Goal: Book appointment/travel/reservation

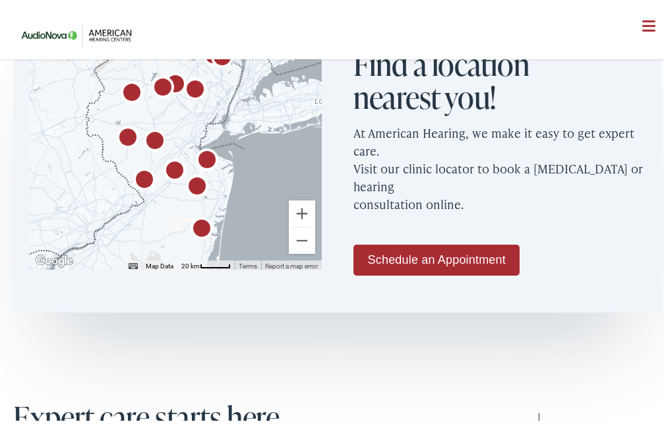
scroll to position [719, 0]
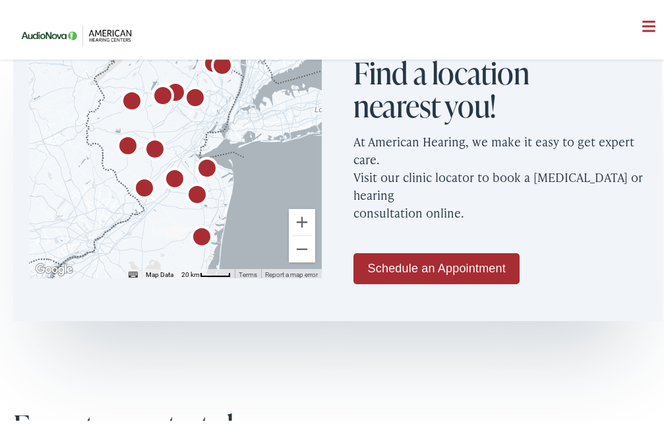
click at [167, 176] on img "AudioNova" at bounding box center [175, 178] width 32 height 32
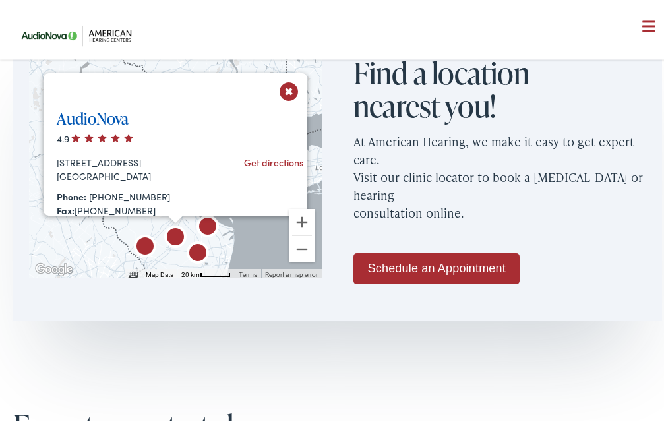
click at [98, 119] on link "AudioNova" at bounding box center [93, 115] width 72 height 22
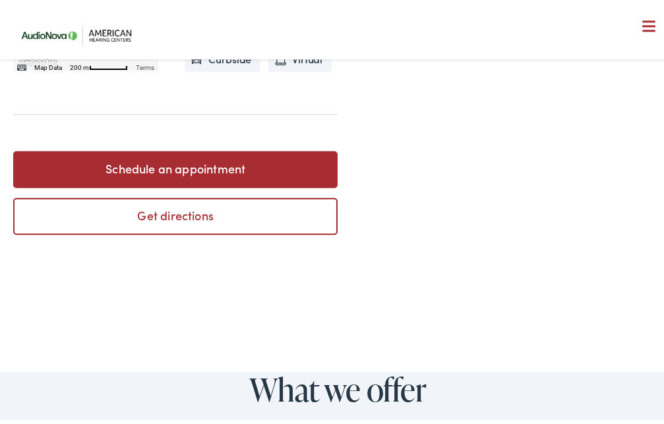
scroll to position [506, 0]
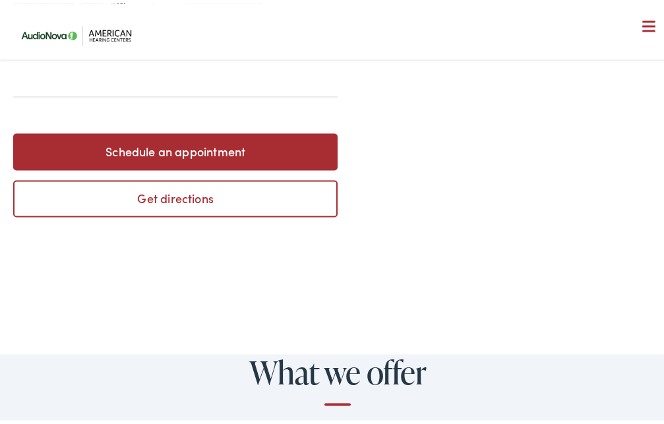
click at [134, 167] on link "Schedule an appointment" at bounding box center [175, 148] width 324 height 37
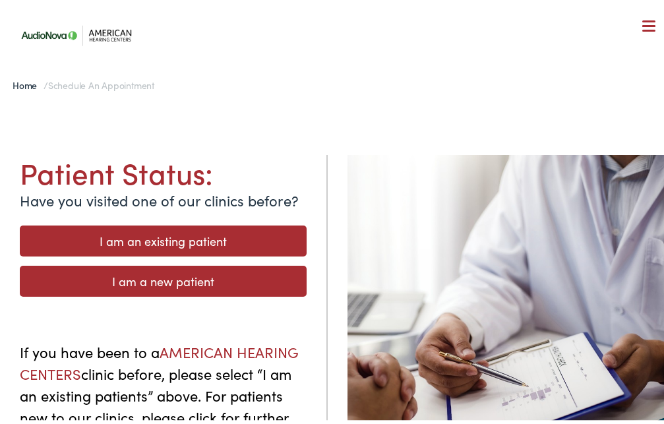
click at [134, 238] on link "I am an existing patient" at bounding box center [163, 237] width 287 height 31
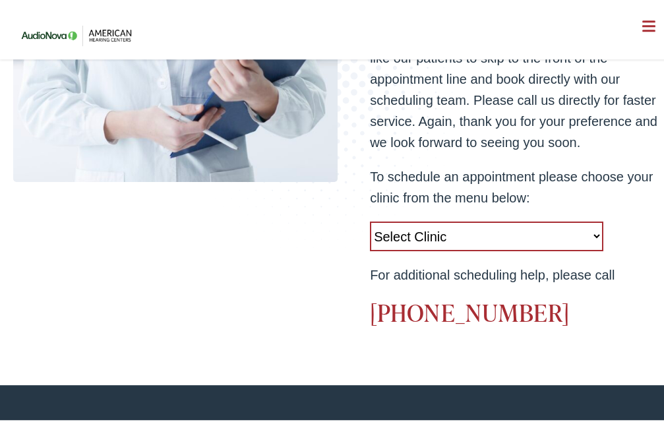
scroll to position [361, 0]
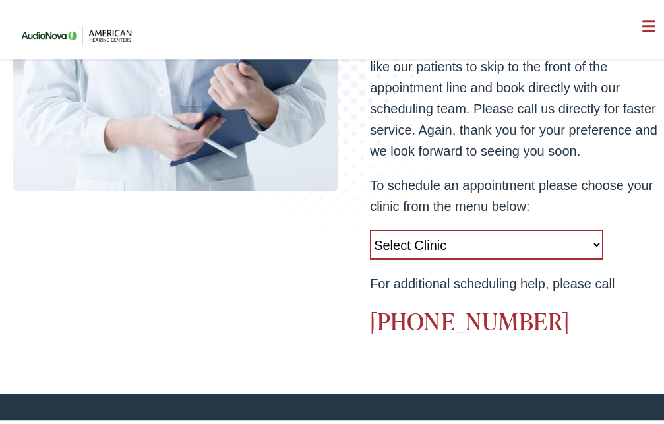
click at [370, 227] on select "Select Clinic West Caldwell-NJ-American Hearing Centers 778 Bloomfield Avenue R…" at bounding box center [486, 242] width 233 height 30
select select "https://americanhearing.alpacaaudiology.com/locations/monroe-township-nj/"
click option "Monroe Township-NJ-AudioNova 7 Centre Drive" at bounding box center [0, 0] width 0 height 0
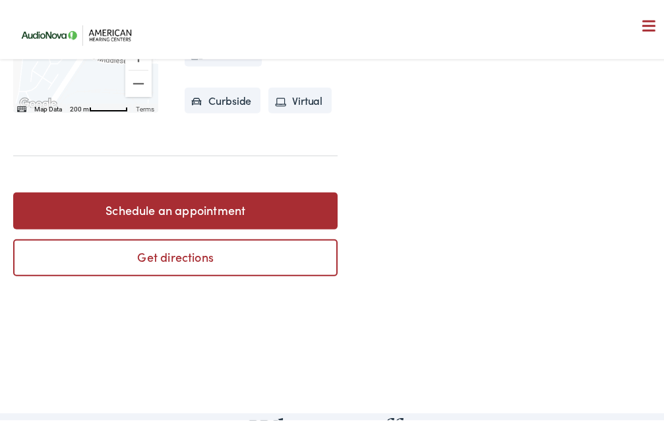
scroll to position [459, 0]
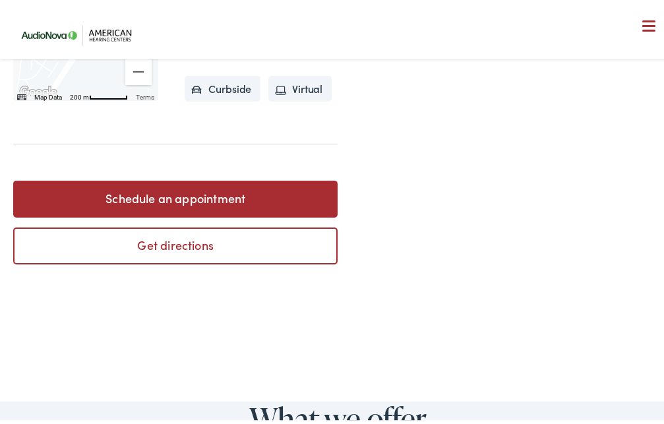
click at [221, 52] on li "In Person" at bounding box center [223, 39] width 77 height 26
click at [166, 214] on link "Schedule an appointment" at bounding box center [175, 195] width 324 height 37
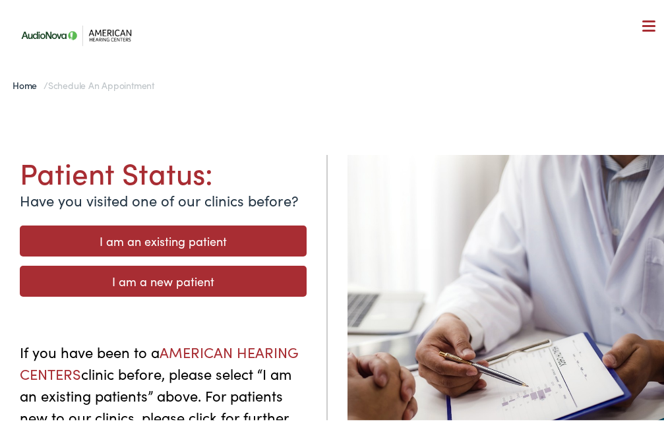
click at [155, 242] on link "I am an existing patient" at bounding box center [163, 237] width 287 height 31
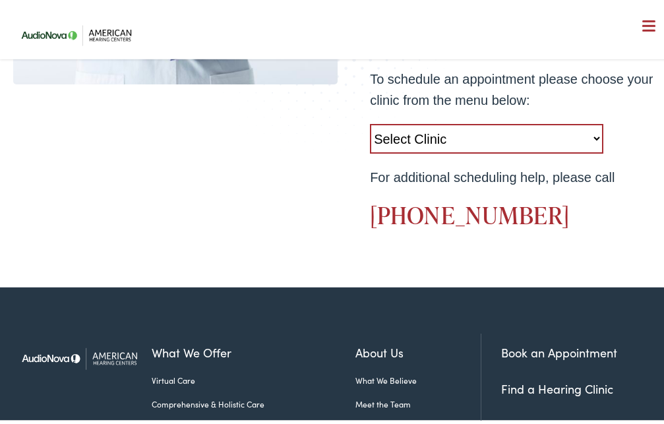
scroll to position [470, 0]
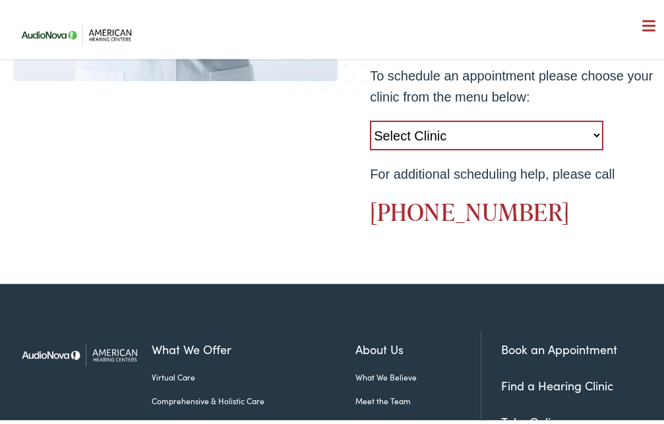
click at [370, 117] on select "Select Clinic West Caldwell-NJ-American Hearing Centers 778 Bloomfield Avenue R…" at bounding box center [486, 132] width 233 height 30
select select "https://americanhearing.alpacaaudiology.com/locations/monroe-township-nj/"
click option "[GEOGRAPHIC_DATA]-[GEOGRAPHIC_DATA]-[GEOGRAPHIC_DATA][STREET_ADDRESS]" at bounding box center [0, 0] width 0 height 0
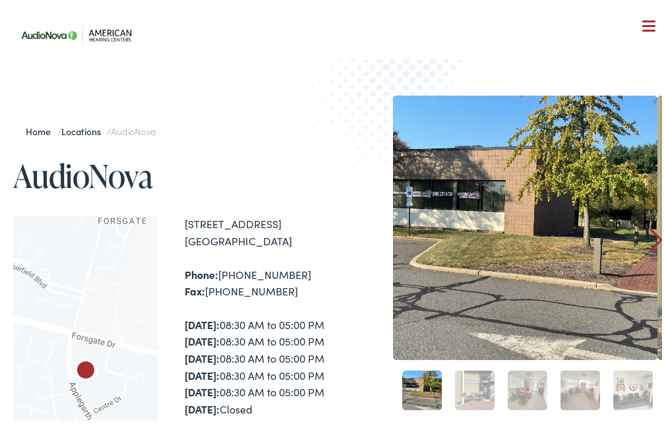
click at [643, 26] on div at bounding box center [648, 23] width 13 height 13
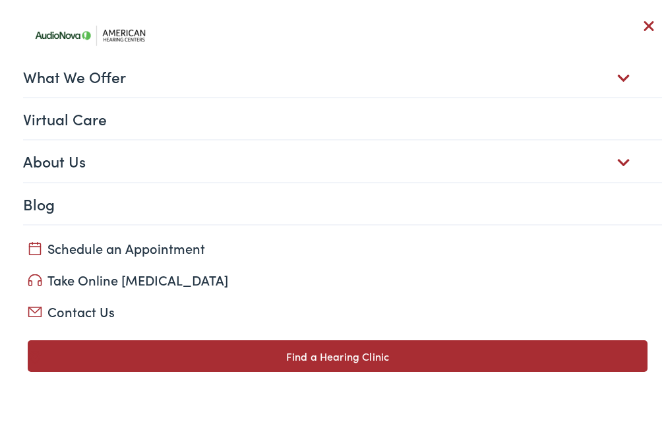
click at [192, 245] on link "Schedule an Appointment" at bounding box center [337, 244] width 619 height 18
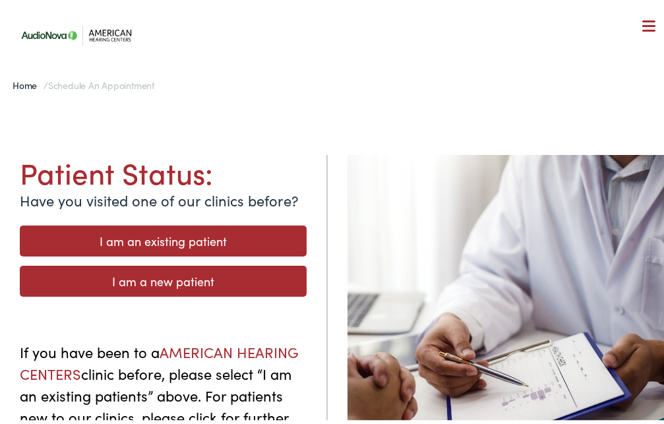
click at [192, 245] on link "I am an existing patient" at bounding box center [163, 237] width 287 height 31
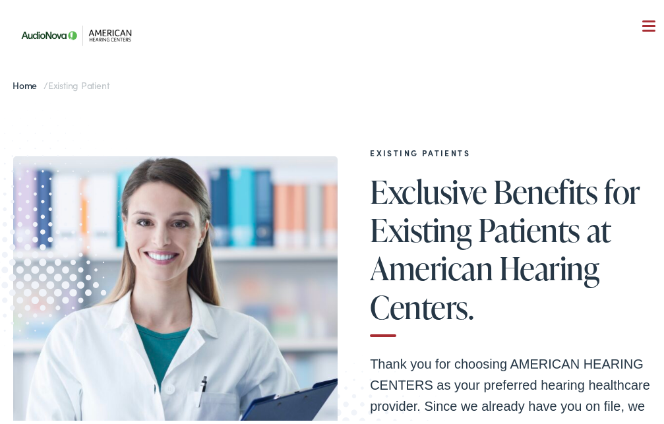
click at [642, 22] on span at bounding box center [648, 23] width 13 height 2
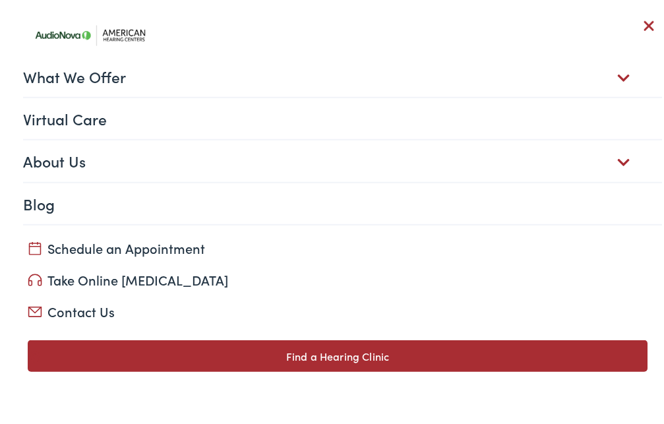
scroll to position [574, 0]
click at [69, 310] on link "Contact Us" at bounding box center [337, 308] width 619 height 18
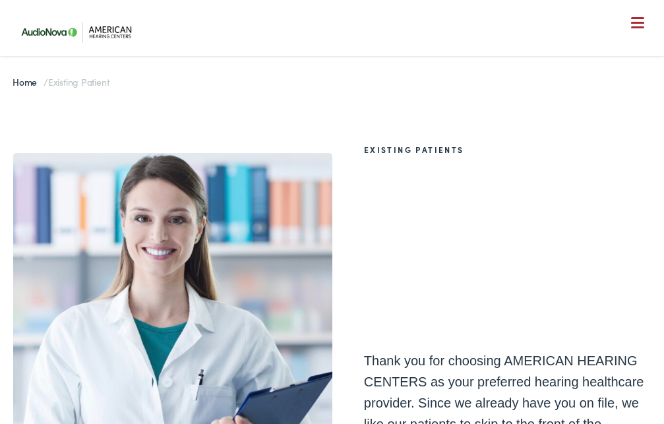
scroll to position [574, 0]
